Goal: Transaction & Acquisition: Purchase product/service

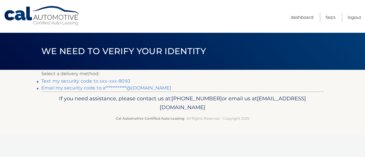
click at [113, 80] on link "Text my security code to xxx-xxx-8093" at bounding box center [85, 80] width 89 height 5
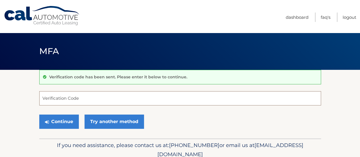
click at [74, 94] on input "Verification Code" at bounding box center [180, 98] width 282 height 14
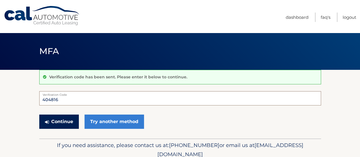
type input "404816"
click at [60, 115] on button "Continue" at bounding box center [59, 122] width 40 height 14
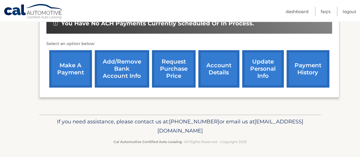
scroll to position [188, 0]
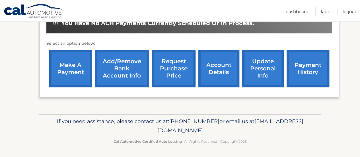
click at [67, 67] on link "make a payment" at bounding box center [70, 68] width 43 height 37
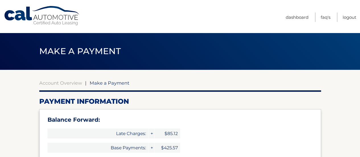
select select "NjBjY2I2M2ItZDdlZi00NTFkLTk4ODItZDBhMjczYmIxMDcz"
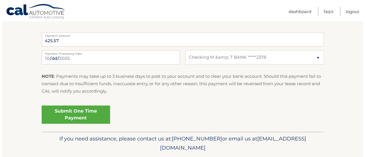
scroll to position [271, 0]
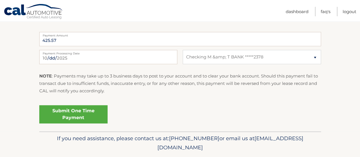
click at [73, 109] on link "Submit One Time Payment" at bounding box center [73, 114] width 68 height 18
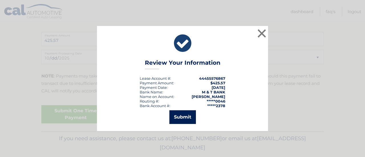
click at [188, 118] on button "Submit" at bounding box center [182, 117] width 26 height 14
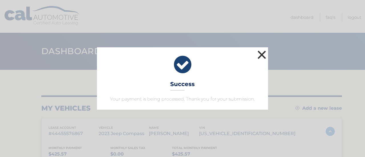
click at [263, 56] on button "×" at bounding box center [261, 54] width 11 height 11
